Goal: Information Seeking & Learning: Learn about a topic

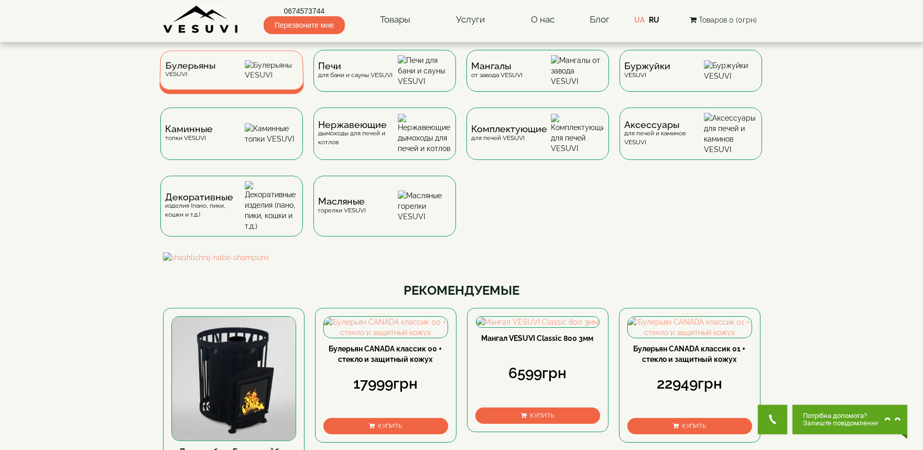
click at [201, 70] on span "Булерьяны" at bounding box center [190, 66] width 50 height 8
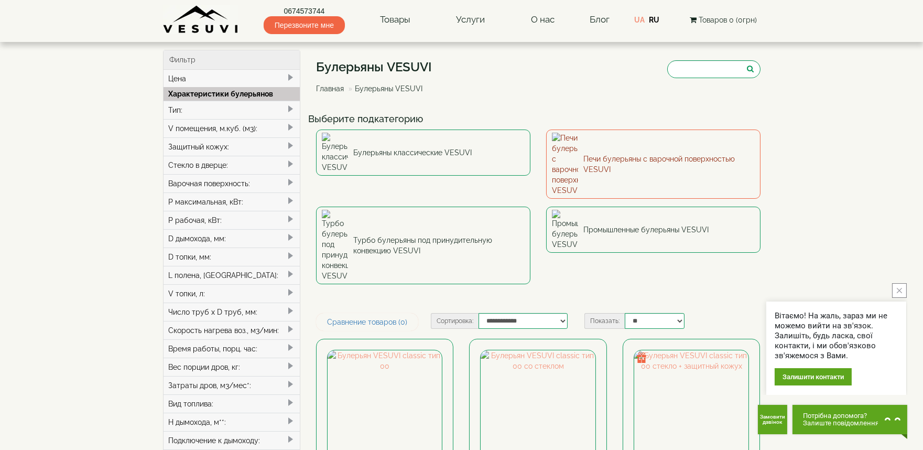
click at [592, 145] on link "Печи булерьяны с варочной поверхностью VESUVI" at bounding box center [653, 163] width 214 height 69
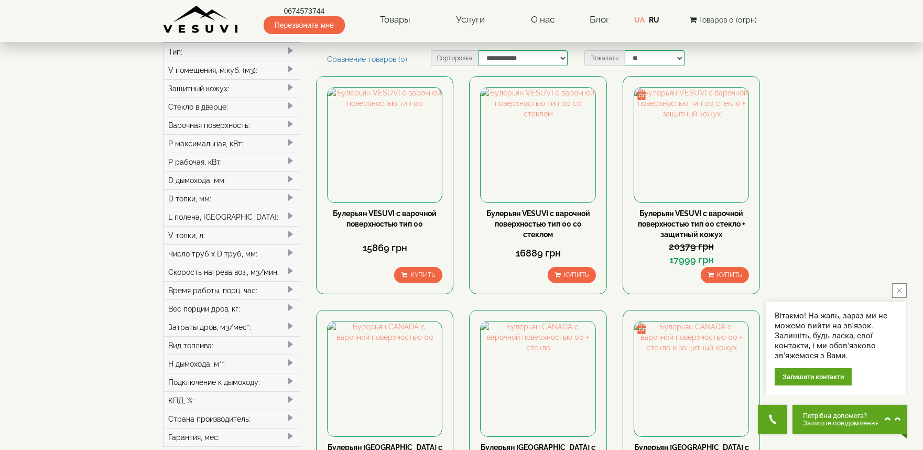
scroll to position [116, 0]
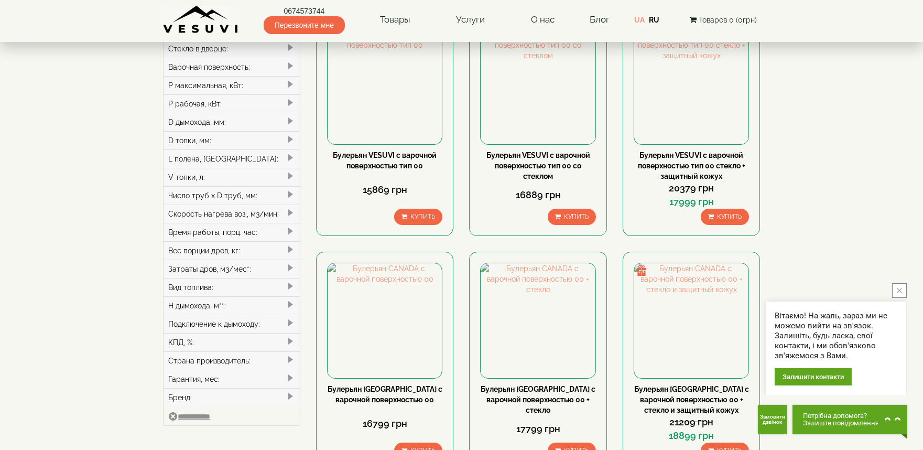
click at [903, 292] on button "close button" at bounding box center [899, 290] width 15 height 15
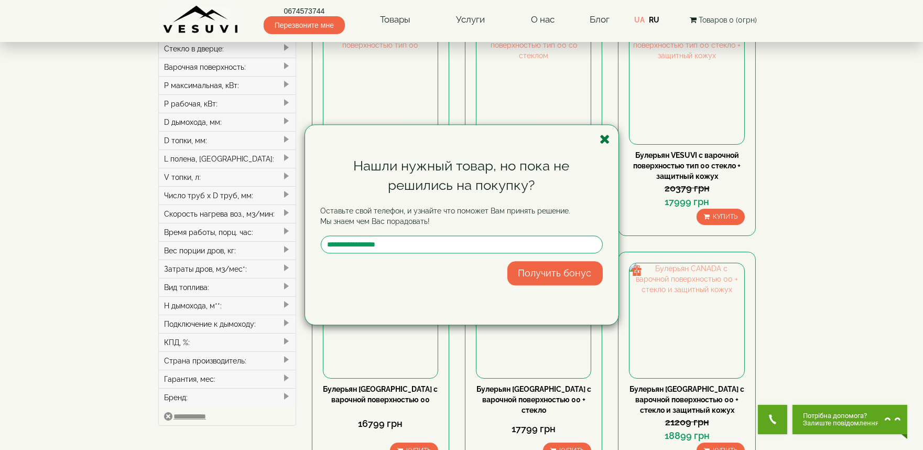
click at [604, 138] on icon "button" at bounding box center [605, 139] width 10 height 13
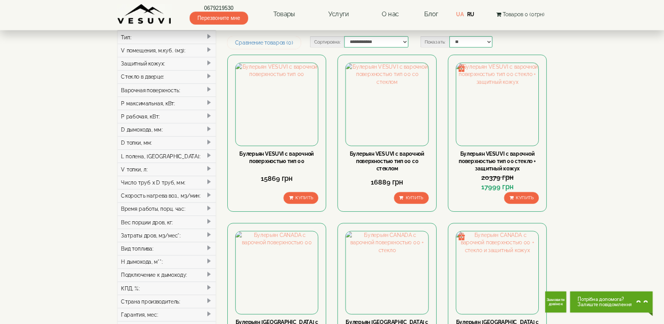
scroll to position [58, 0]
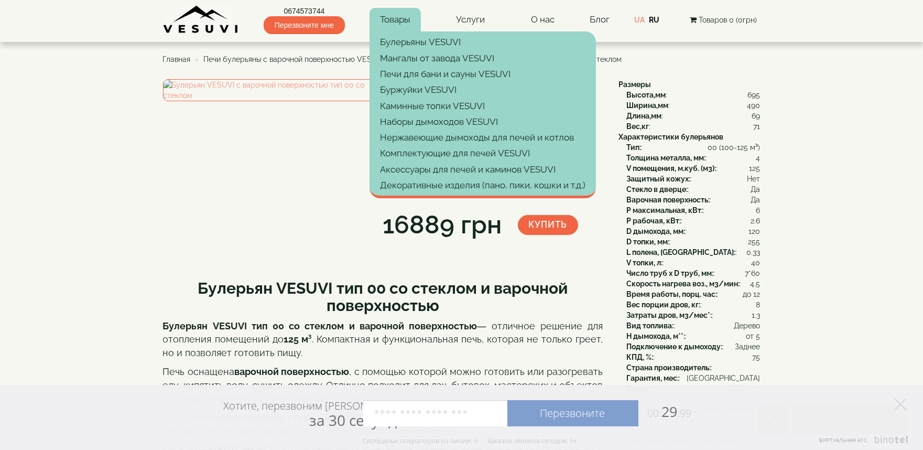
click at [394, 15] on link "Товары" at bounding box center [394, 20] width 51 height 24
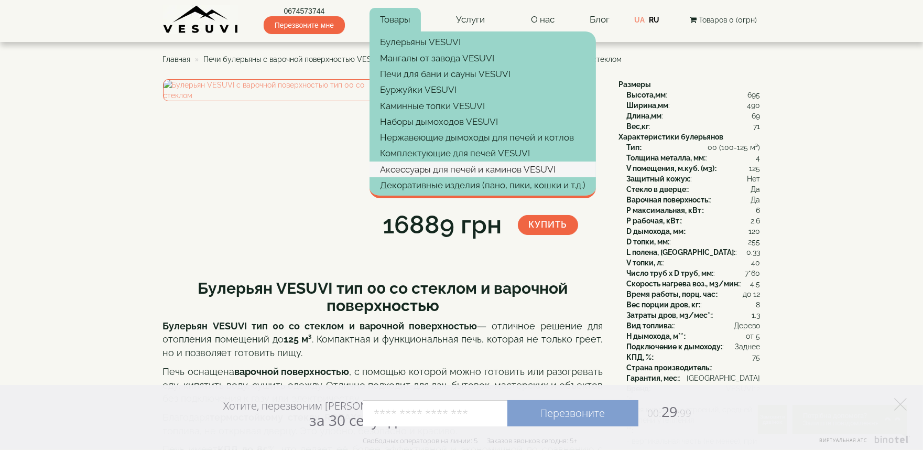
click at [440, 170] on link "Аксессуары для печей и каминов VESUVI" at bounding box center [482, 169] width 226 height 16
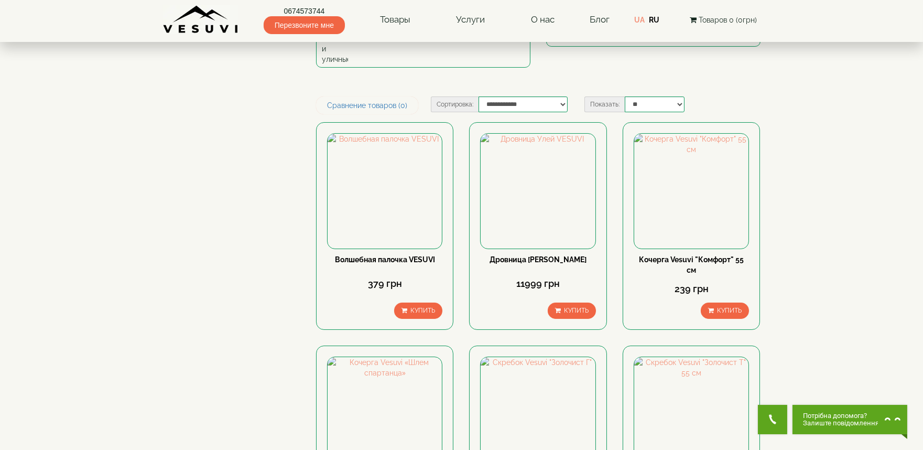
scroll to position [116, 0]
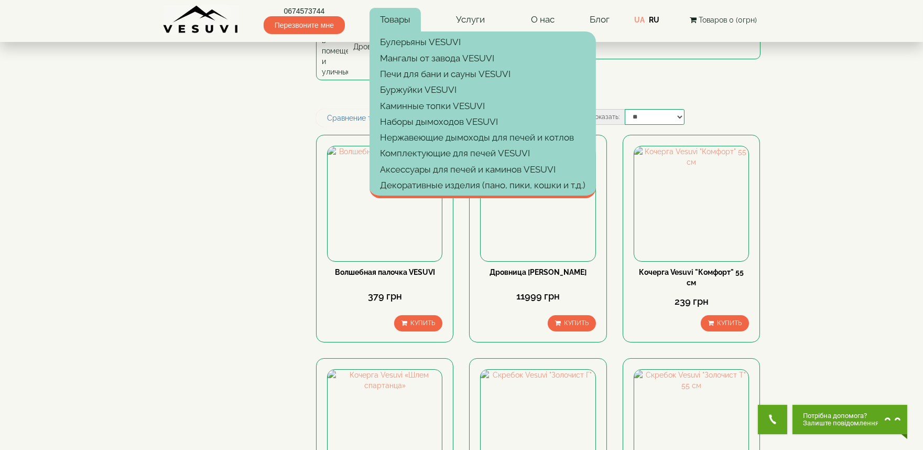
click at [403, 14] on link "Товары" at bounding box center [394, 20] width 51 height 24
click at [423, 148] on link "Комплектующие для печей VESUVI" at bounding box center [482, 153] width 226 height 16
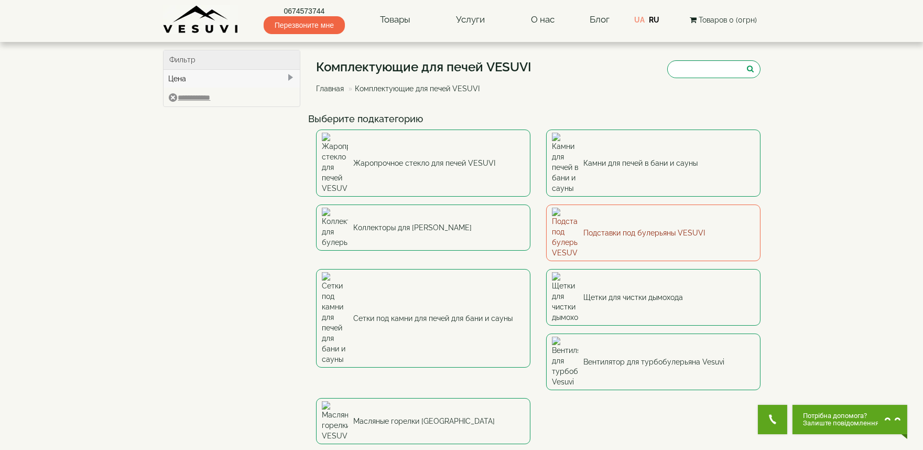
click at [605, 204] on link "Подставки под булерьяны VESUVI" at bounding box center [653, 232] width 214 height 57
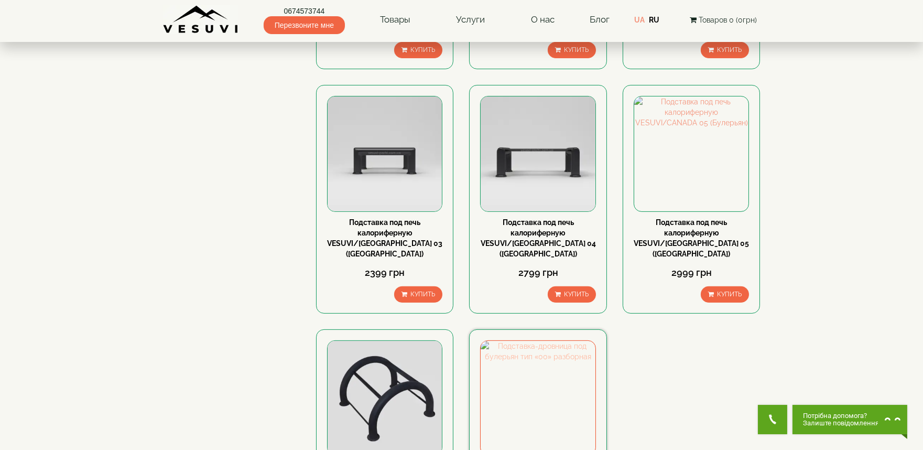
scroll to position [989, 0]
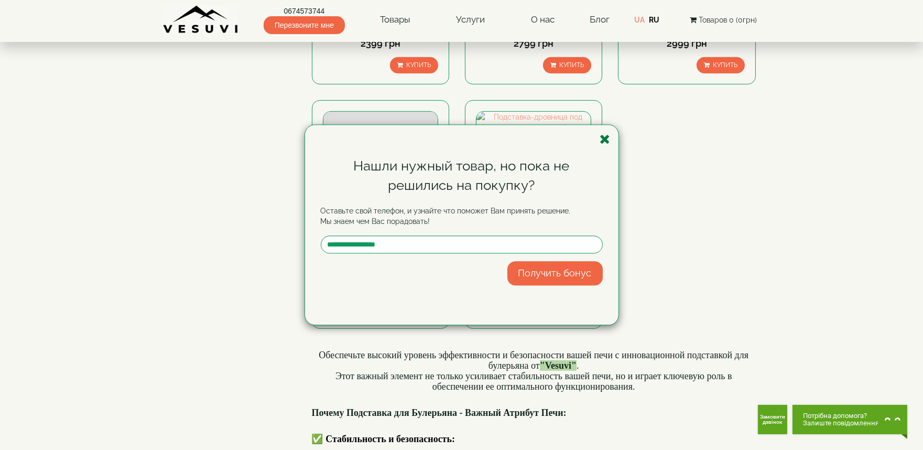
click at [608, 137] on icon "button" at bounding box center [605, 139] width 10 height 13
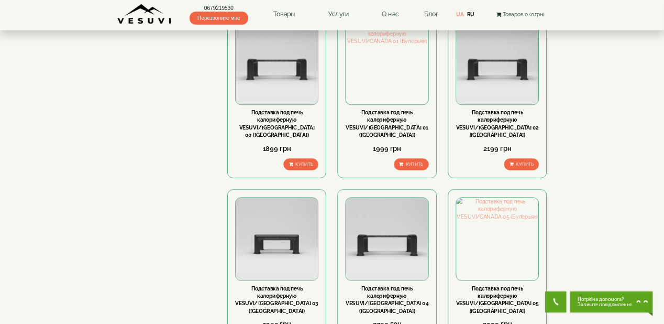
scroll to position [582, 0]
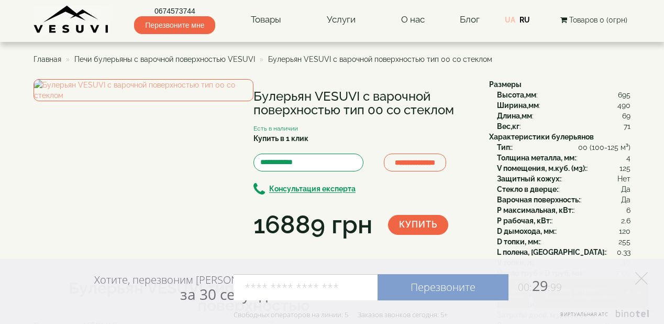
click at [508, 26] on div "0674573744 Перезвоните мне Товары Булерьяны VESUVI Мангалы от завода VESUVI Печ…" at bounding box center [332, 17] width 597 height 34
click at [509, 19] on link "UA" at bounding box center [510, 20] width 10 height 8
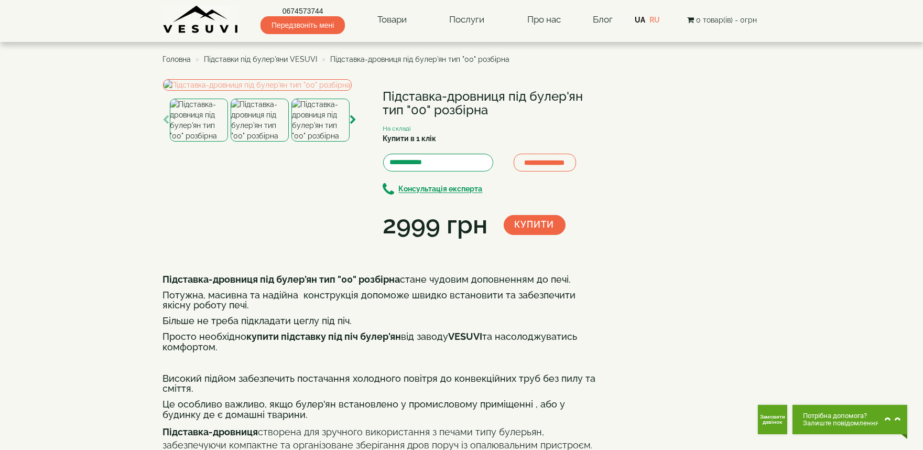
click at [327, 141] on img at bounding box center [320, 119] width 58 height 43
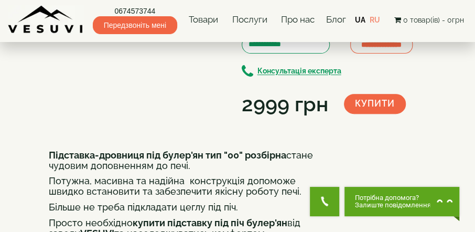
scroll to position [119, 0]
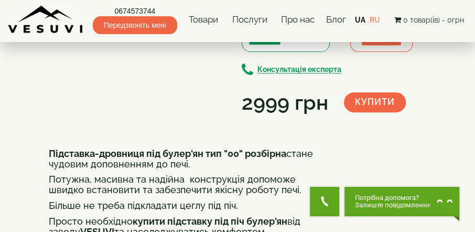
click at [137, 32] on img at bounding box center [142, 11] width 56 height 43
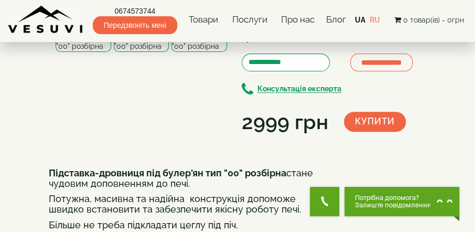
scroll to position [90, 0]
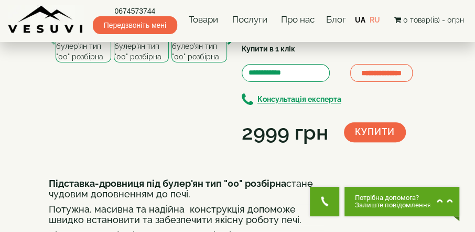
click at [82, 62] on img at bounding box center [84, 40] width 56 height 43
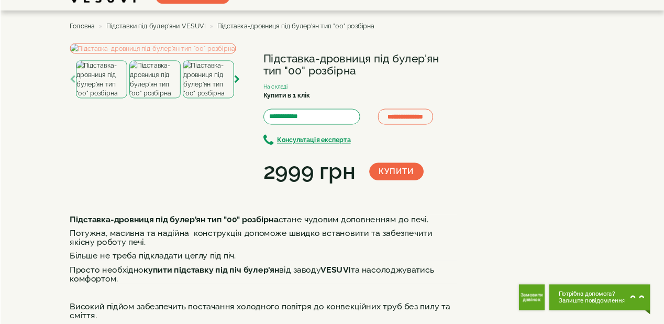
scroll to position [30, 0]
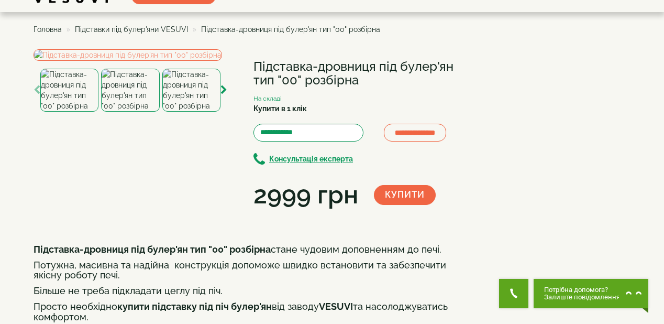
drag, startPoint x: 256, startPoint y: 66, endPoint x: 363, endPoint y: 78, distance: 107.0
click at [363, 78] on h1 "Підставка-дровниця під булер'ян тип "00" розбірна" at bounding box center [364, 74] width 220 height 28
copy h1 "Підставка-дровниця під булер'ян тип "00" розбірна"
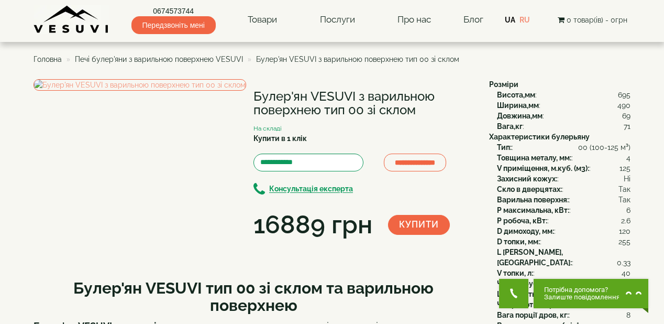
drag, startPoint x: 256, startPoint y: 95, endPoint x: 424, endPoint y: 111, distance: 168.9
click at [424, 111] on h1 "Булер'ян VESUVI з варильною поверхнею тип 00 зі склом" at bounding box center [364, 104] width 220 height 28
copy h1 "Булер'ян VESUVI з варильною поверхнею тип 00 зі склом"
